Goal: Download file/media

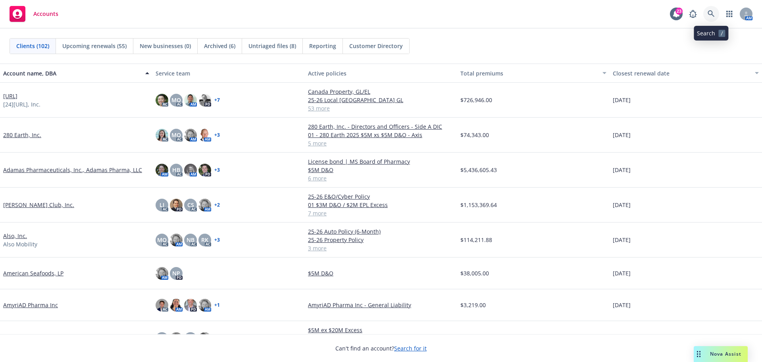
click at [709, 14] on icon at bounding box center [711, 13] width 7 height 7
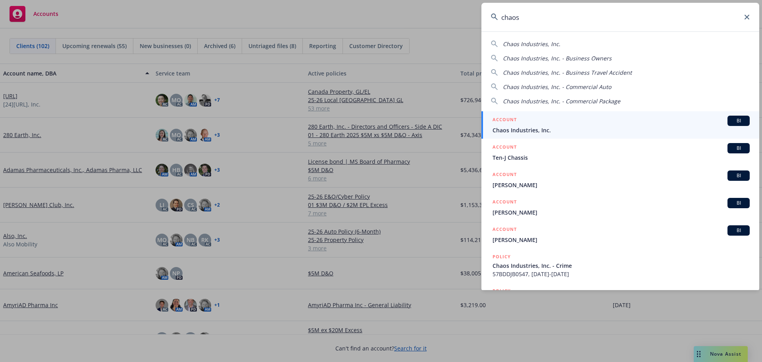
type input "chaos"
click at [734, 119] on span "BI" at bounding box center [739, 120] width 16 height 7
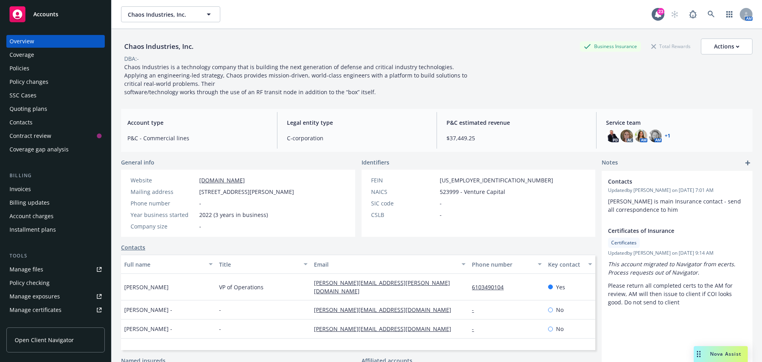
click at [665, 136] on link "+ 1" at bounding box center [668, 135] width 6 height 5
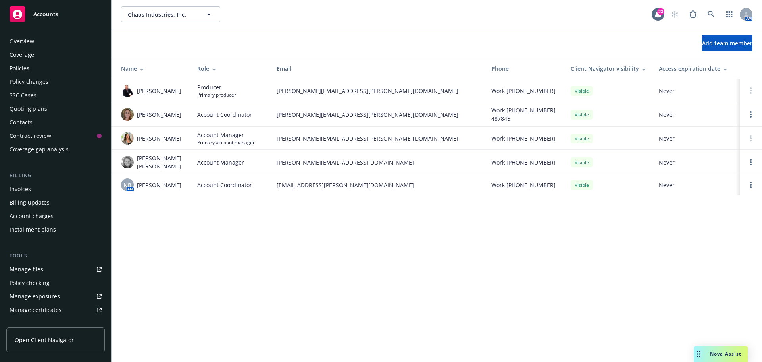
click at [15, 68] on div "Policies" at bounding box center [20, 68] width 20 height 13
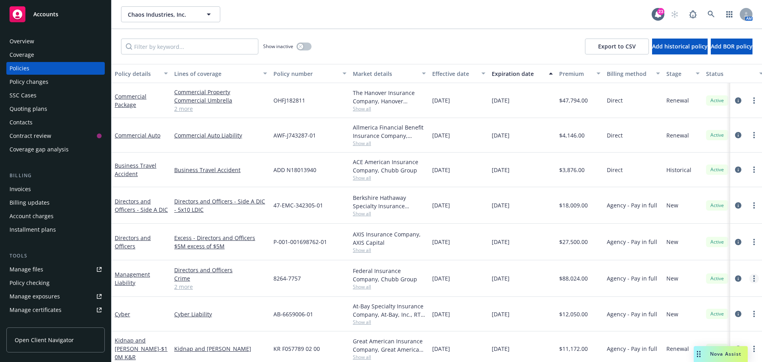
click at [754, 275] on icon "more" at bounding box center [755, 278] width 2 height 6
click at [735, 275] on icon "circleInformation" at bounding box center [738, 278] width 6 height 6
click at [731, 273] on div "Chaos Industries, Inc. Chaos Industries, Inc. 23 AM Show inactive Export to CSV…" at bounding box center [437, 181] width 651 height 362
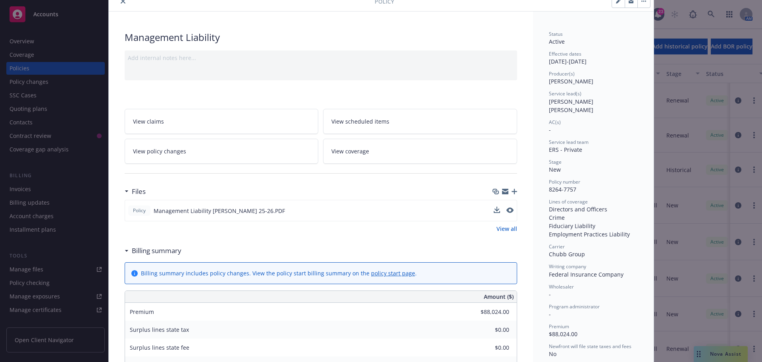
scroll to position [79, 0]
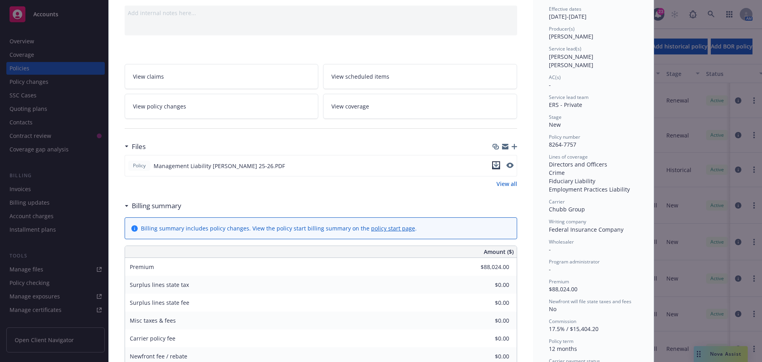
click at [494, 163] on icon "download file" at bounding box center [496, 165] width 6 height 6
